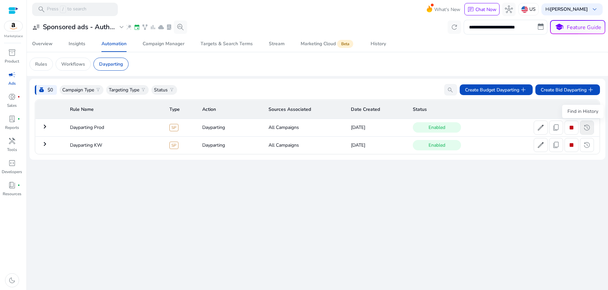
click at [589, 128] on span "history" at bounding box center [587, 128] width 8 height 8
click at [585, 129] on span "history" at bounding box center [587, 128] width 8 height 8
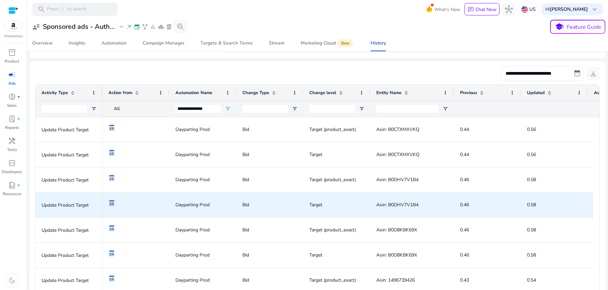
scroll to position [101, 0]
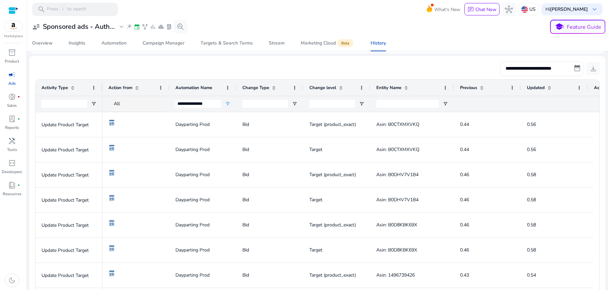
click at [596, 128] on div "Drag here to set row groups Drag here to set column labels Activity Type Action…" at bounding box center [317, 195] width 565 height 233
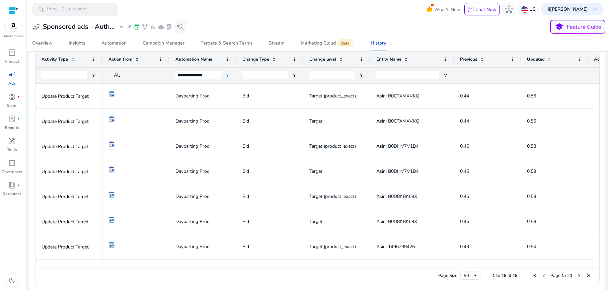
scroll to position [132, 0]
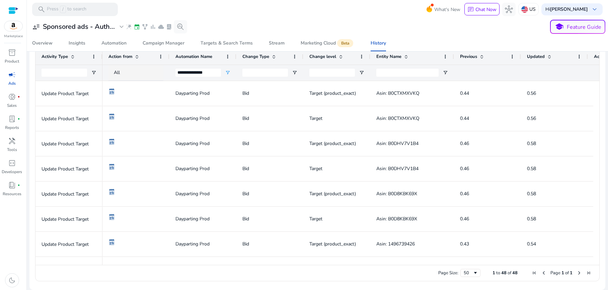
drag, startPoint x: 427, startPoint y: 265, endPoint x: 456, endPoint y: 264, distance: 28.9
click at [456, 264] on div "Drag here to set row groups Drag here to set column labels Activity Type Action…" at bounding box center [317, 164] width 565 height 233
drag, startPoint x: 436, startPoint y: 266, endPoint x: 471, endPoint y: 262, distance: 36.0
click at [471, 262] on div "Drag here to set row groups Drag here to set column labels Activity Type Action…" at bounding box center [317, 164] width 565 height 233
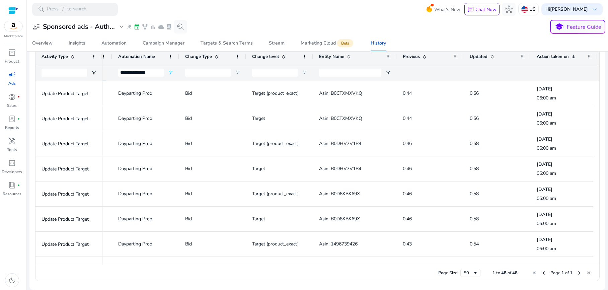
scroll to position [0, 0]
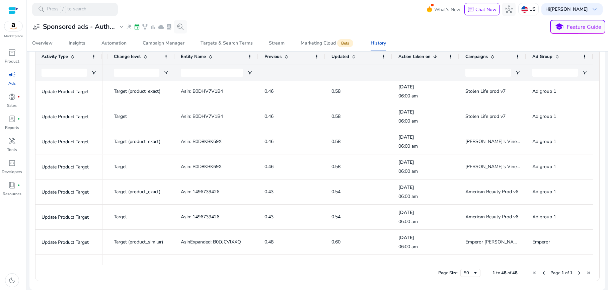
scroll to position [107, 0]
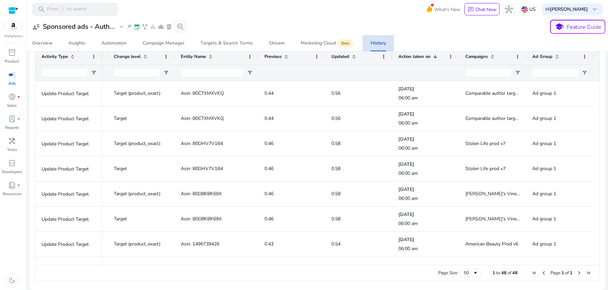
click at [380, 43] on div "History" at bounding box center [378, 43] width 15 height 5
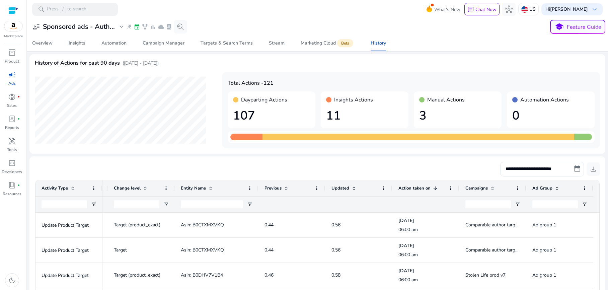
click at [568, 169] on input "**********" at bounding box center [543, 169] width 84 height 15
select select "*"
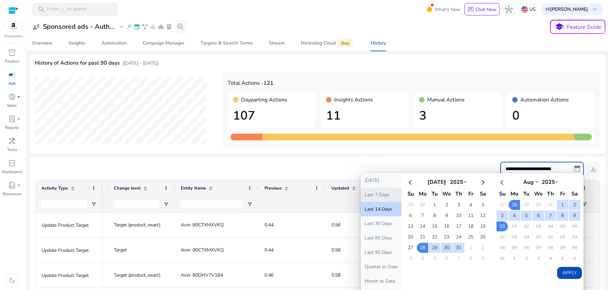
click at [372, 193] on button "Last 7 Days" at bounding box center [381, 195] width 41 height 14
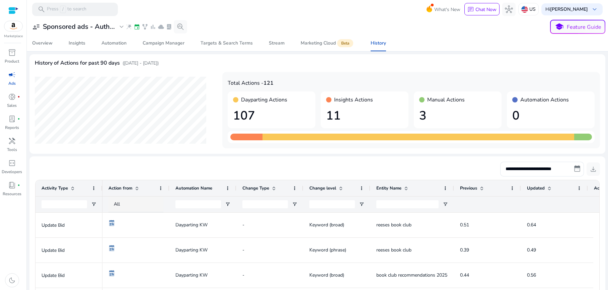
drag, startPoint x: 605, startPoint y: 59, endPoint x: 605, endPoint y: 67, distance: 8.7
click at [605, 67] on mat-sidenav-content "**********" at bounding box center [318, 145] width 582 height 290
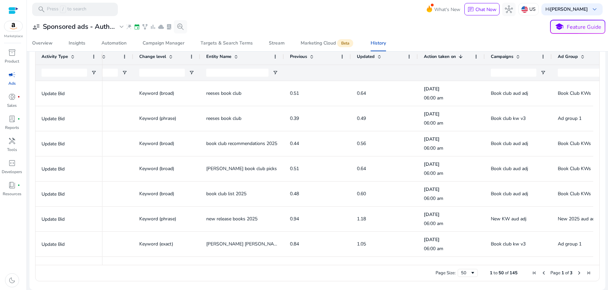
scroll to position [24, 0]
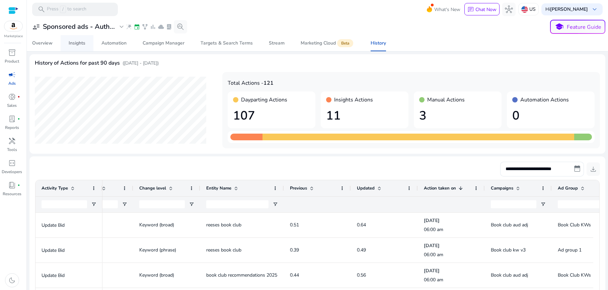
click at [79, 43] on div "Insights" at bounding box center [77, 43] width 17 height 5
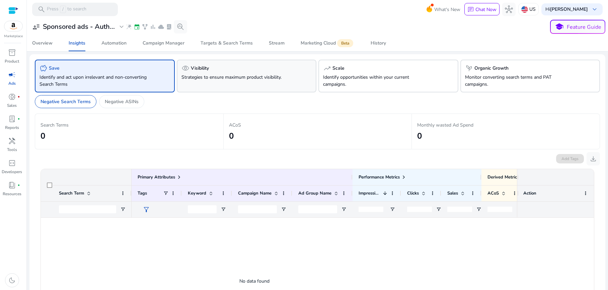
click at [240, 77] on p "Strategies to ensure maximum product visibility." at bounding box center [236, 77] width 109 height 7
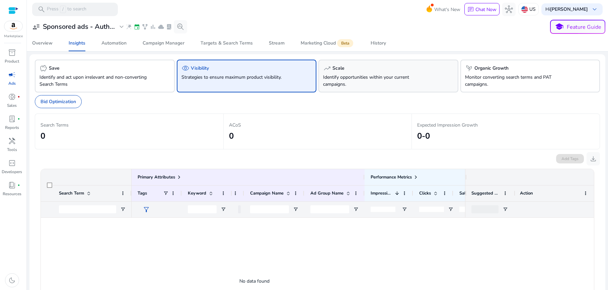
click at [390, 75] on p "Identify opportunities within your current campaigns." at bounding box center [377, 81] width 109 height 14
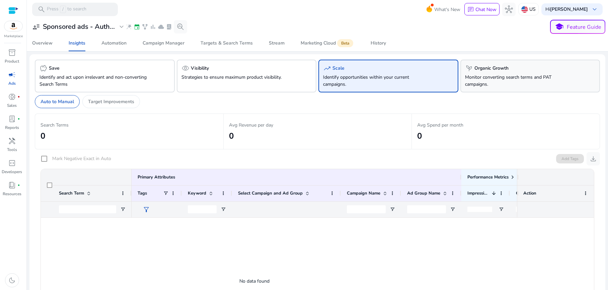
click at [510, 78] on p "Monitor converting search terms and PAT campaigns." at bounding box center [519, 81] width 109 height 14
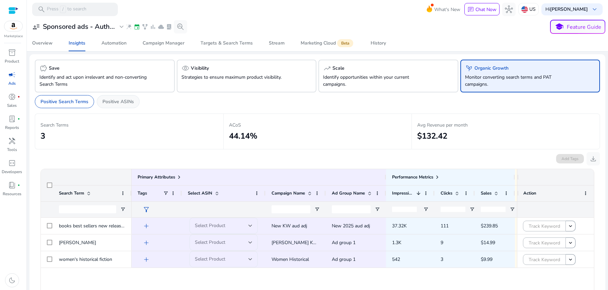
click at [114, 101] on p "Positive ASINs" at bounding box center [118, 101] width 31 height 7
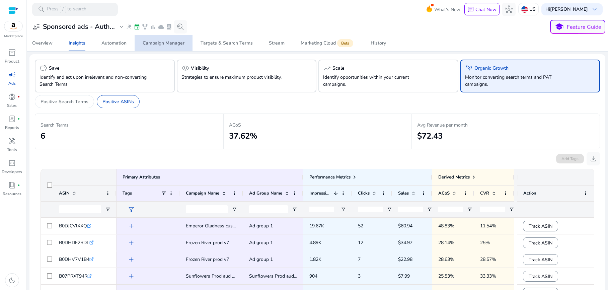
click at [169, 44] on div "Campaign Manager" at bounding box center [164, 43] width 42 height 5
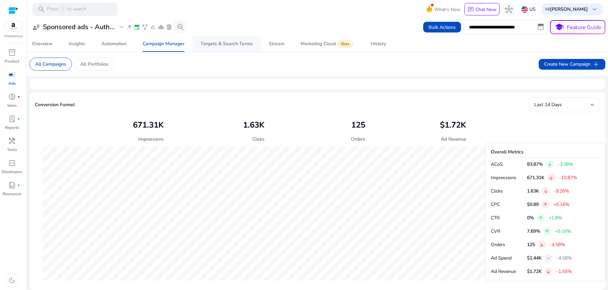
click at [216, 40] on span "Targets & Search Terms" at bounding box center [227, 44] width 52 height 16
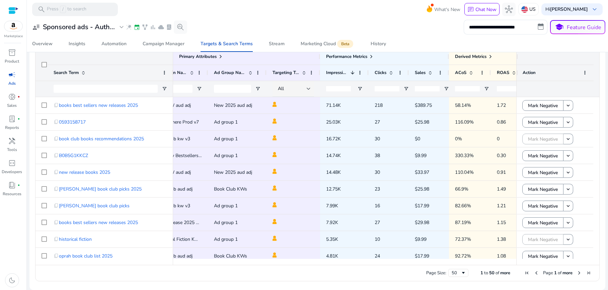
scroll to position [0, 170]
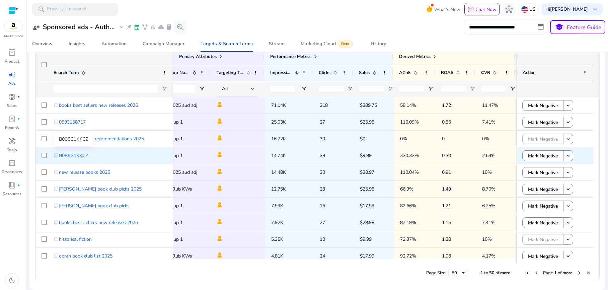
click at [81, 157] on span "B0B5G1KKCZ" at bounding box center [73, 156] width 29 height 14
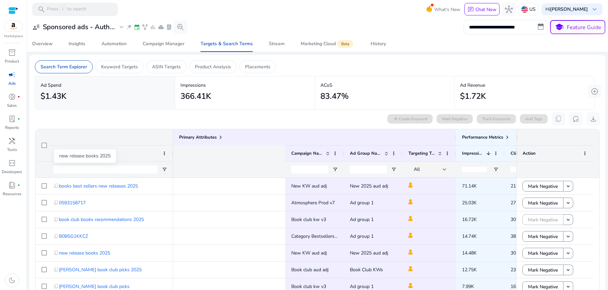
scroll to position [0, 194]
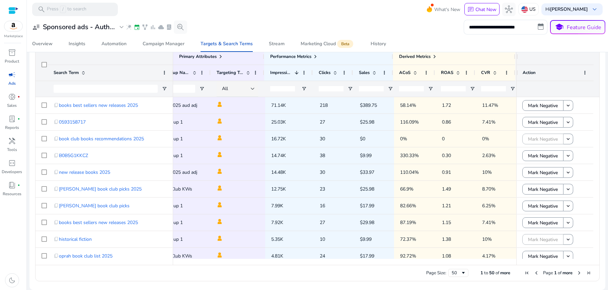
click at [111, 273] on div "Page Size: 50 1 to 50 of more Page 1 of more" at bounding box center [318, 273] width 564 height 16
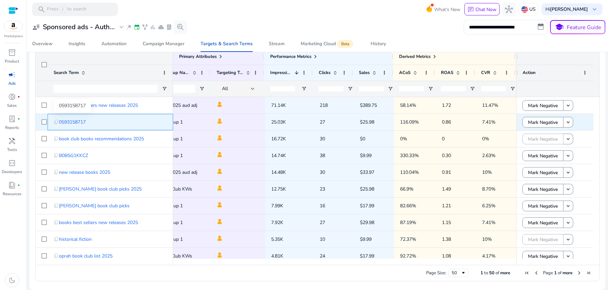
click at [63, 122] on span "0593158717" at bounding box center [72, 122] width 27 height 14
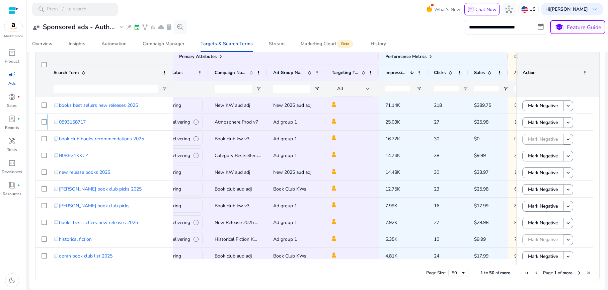
scroll to position [0, 0]
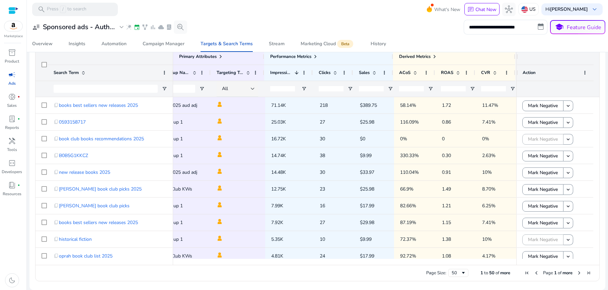
drag, startPoint x: 597, startPoint y: 120, endPoint x: 595, endPoint y: 126, distance: 7.1
click at [595, 126] on div "Drag here to set row groups Drag here to set column labels Primary Attributes S…" at bounding box center [317, 164] width 565 height 233
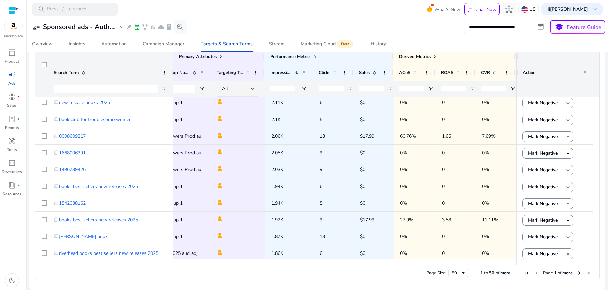
scroll to position [676, 0]
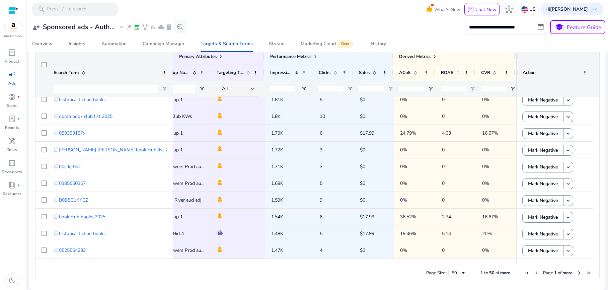
click at [577, 273] on span "Next Page" at bounding box center [579, 272] width 5 height 5
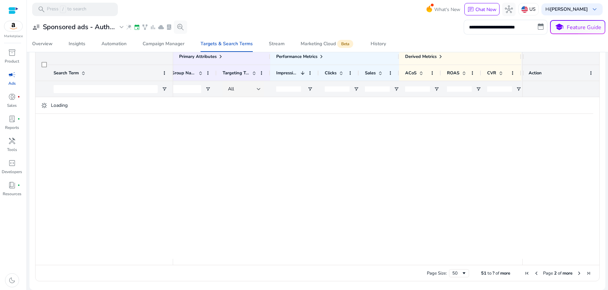
scroll to position [0, 188]
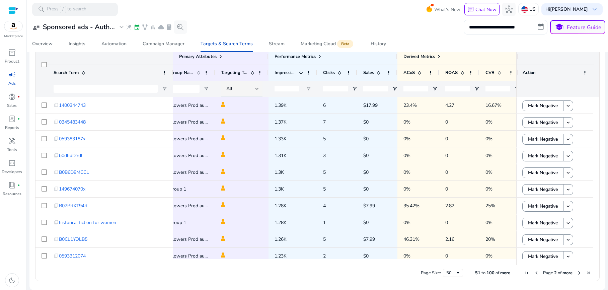
click at [577, 273] on span "Next Page" at bounding box center [579, 272] width 5 height 5
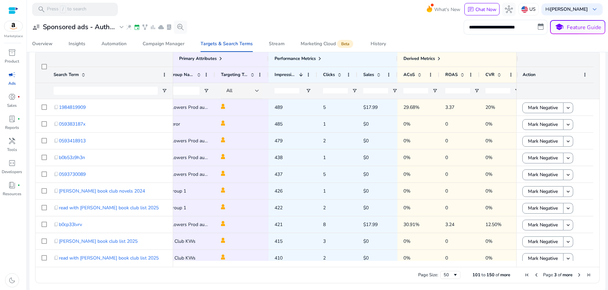
scroll to position [222, 0]
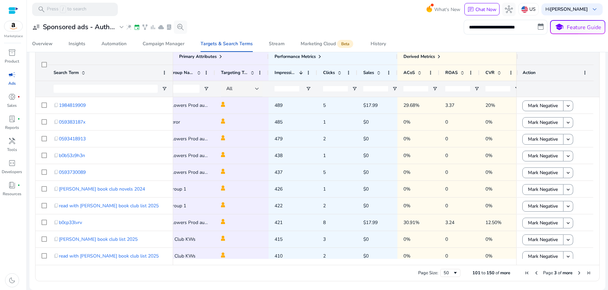
click at [525, 273] on span "First Page" at bounding box center [527, 272] width 5 height 5
